Goal: Task Accomplishment & Management: Manage account settings

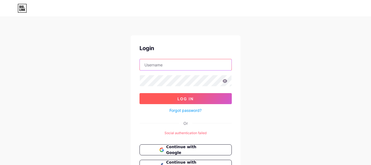
type input "[EMAIL_ADDRESS][DOMAIN_NAME]"
click at [183, 97] on span "Log In" at bounding box center [186, 98] width 16 height 5
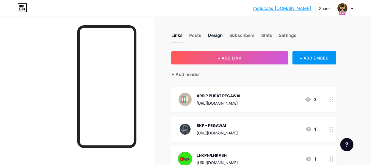
click at [216, 35] on div "Design" at bounding box center [215, 37] width 15 height 10
click at [238, 36] on div "Subscribers" at bounding box center [242, 37] width 25 height 10
